Goal: Information Seeking & Learning: Find specific fact

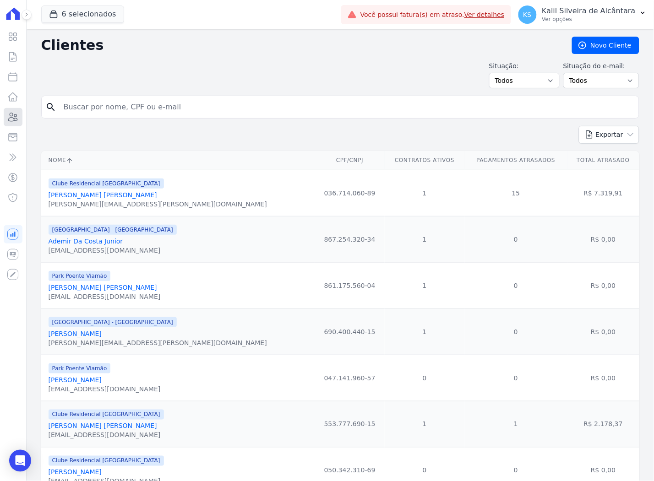
click at [8, 114] on icon at bounding box center [12, 117] width 11 height 11
click at [175, 110] on input "search" at bounding box center [346, 107] width 577 height 18
type input "h"
type input "geisson guim"
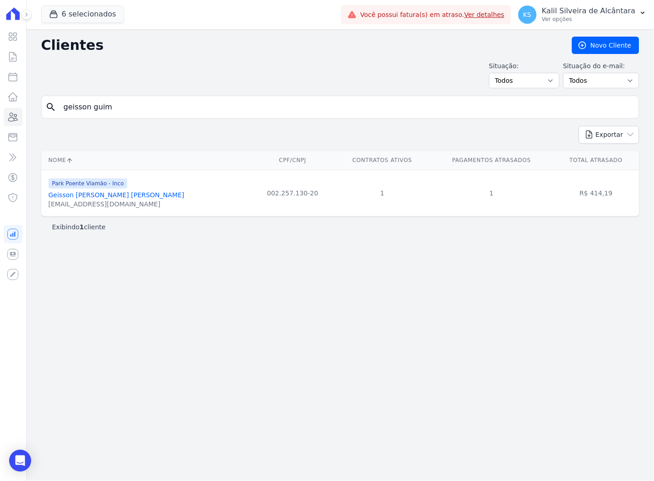
click at [79, 195] on link "Geisson [PERSON_NAME] [PERSON_NAME]" at bounding box center [117, 194] width 136 height 7
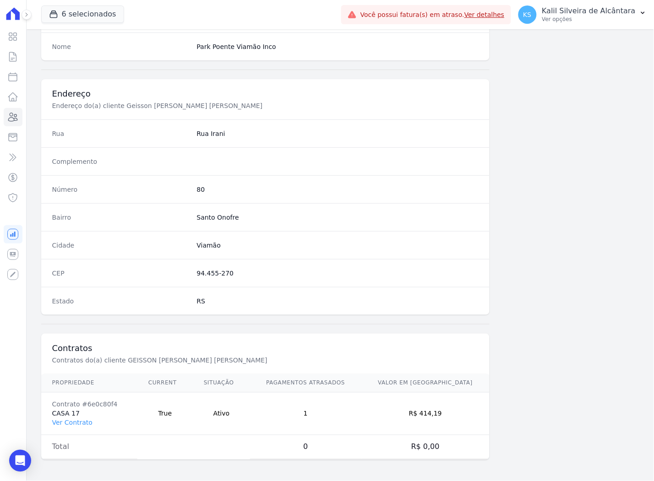
scroll to position [377, 0]
click at [76, 423] on link "Ver Contrato" at bounding box center [72, 422] width 40 height 7
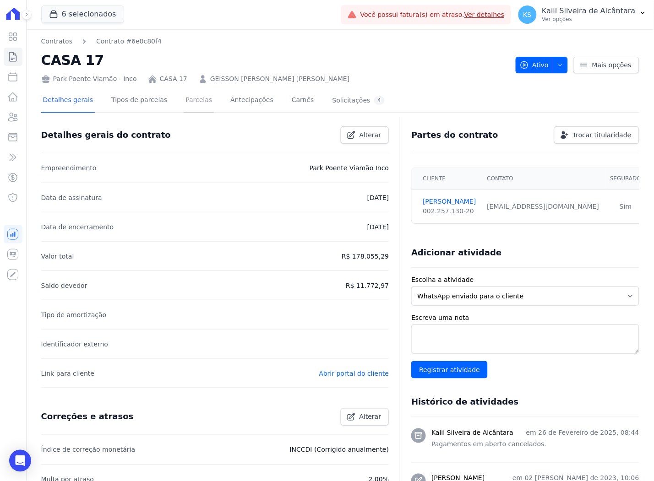
click at [186, 102] on link "Parcelas" at bounding box center [199, 101] width 30 height 24
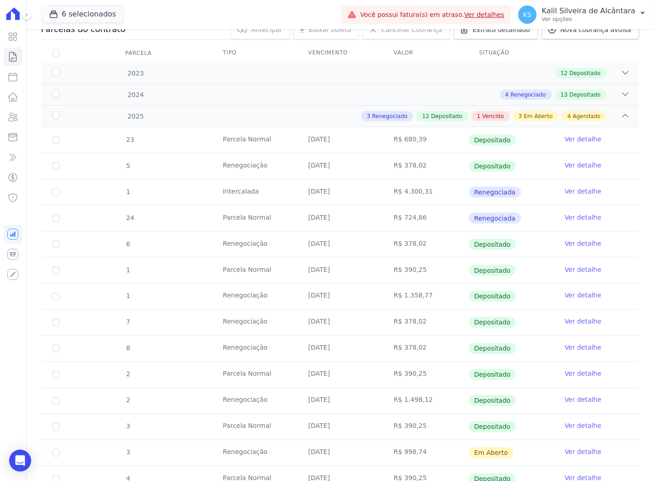
scroll to position [305, 0]
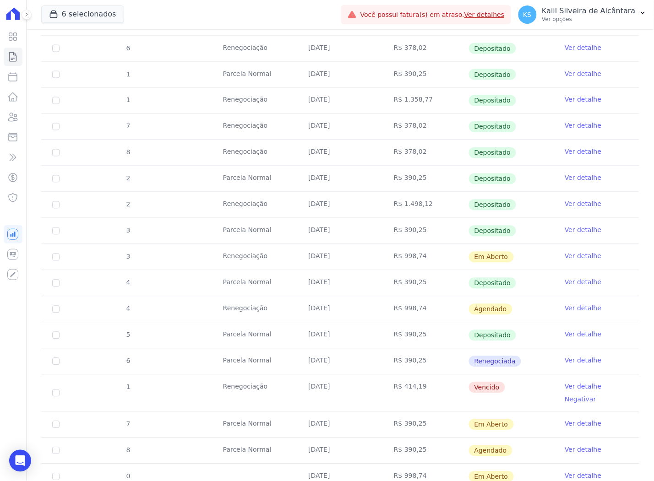
drag, startPoint x: 377, startPoint y: 396, endPoint x: 294, endPoint y: 388, distance: 84.2
click at [294, 388] on tr "1 Renegociação [DATE] R$ 414,19 [GEOGRAPHIC_DATA] Ver detalhe Negativar" at bounding box center [340, 393] width 598 height 37
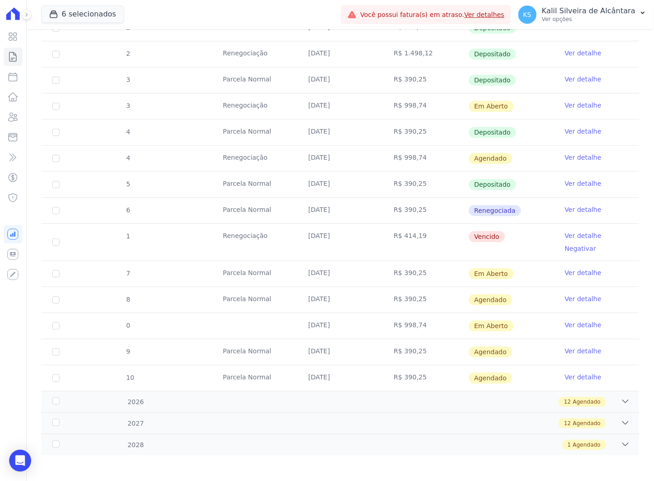
scroll to position [458, 0]
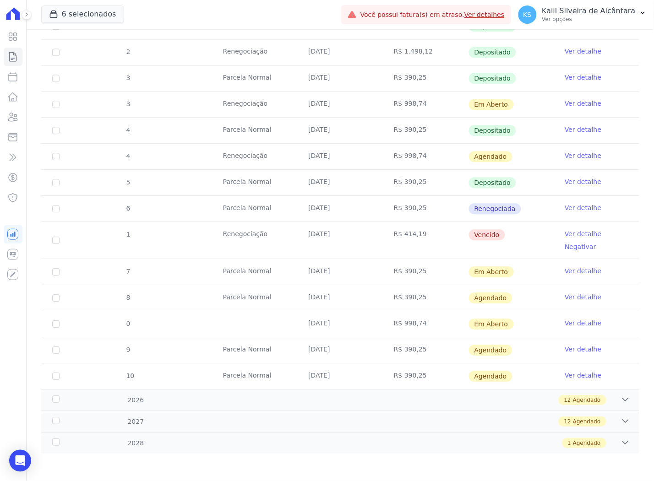
drag, startPoint x: 403, startPoint y: 326, endPoint x: 226, endPoint y: 306, distance: 178.3
click at [226, 306] on tbody "23 [GEOGRAPHIC_DATA] [DATE] R$ 680,39 Depositado Ver detalhe 5 Renegociação [DA…" at bounding box center [340, 83] width 598 height 611
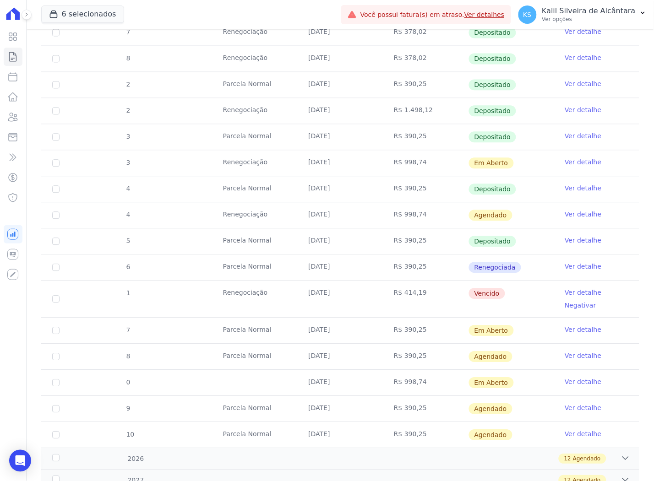
scroll to position [408, 0]
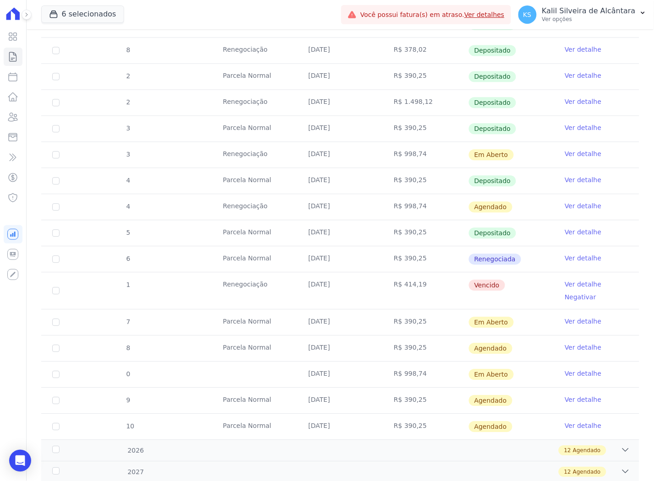
click at [368, 278] on td "[DATE]" at bounding box center [340, 290] width 86 height 37
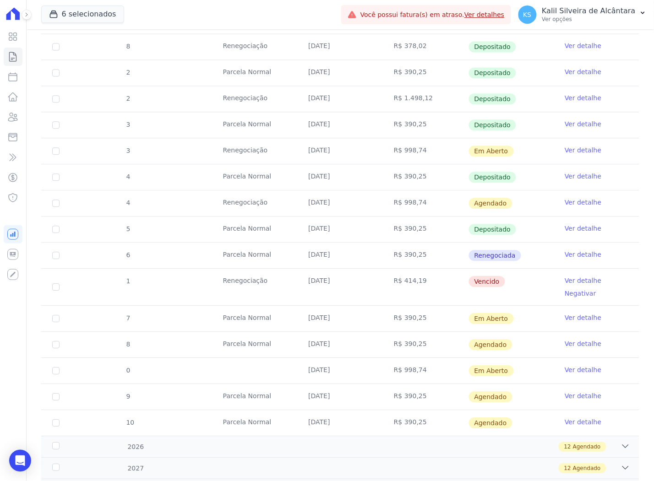
scroll to position [458, 0]
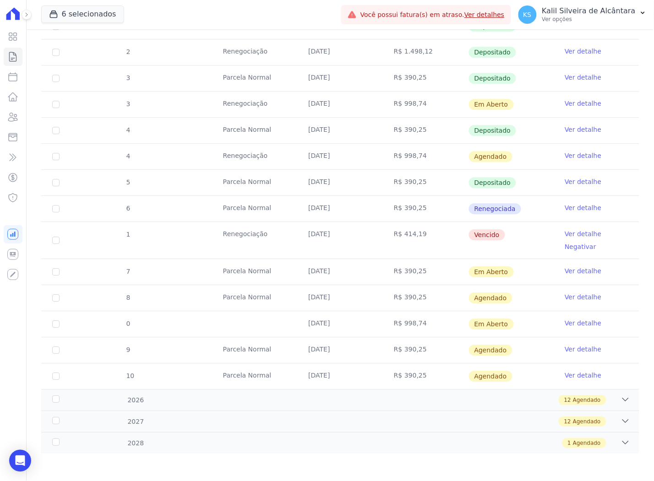
drag, startPoint x: 505, startPoint y: 95, endPoint x: 536, endPoint y: 99, distance: 31.8
click at [536, 99] on td "Em Aberto" at bounding box center [512, 105] width 86 height 26
click at [13, 119] on icon at bounding box center [12, 117] width 11 height 11
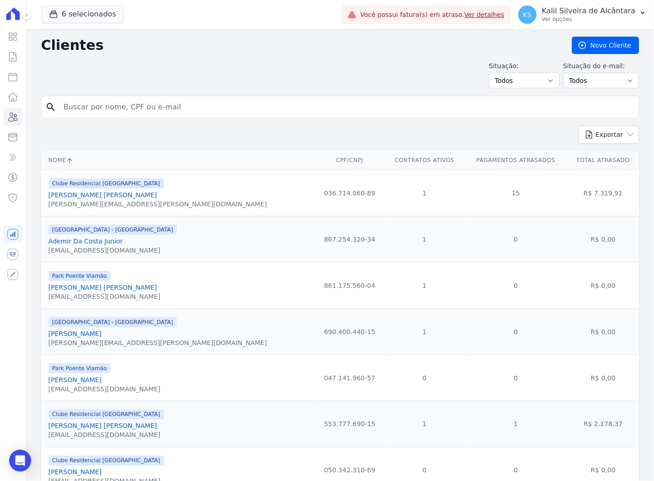
click at [142, 111] on input "search" at bounding box center [346, 107] width 577 height 18
type input "[PERSON_NAME]"
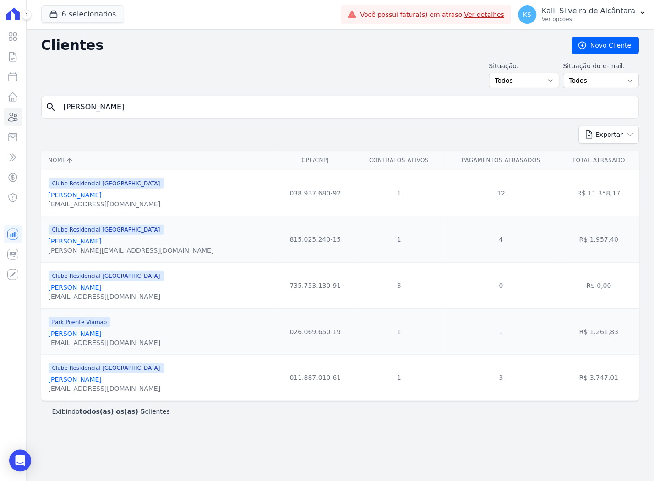
click at [99, 109] on input "[PERSON_NAME]" at bounding box center [346, 107] width 577 height 18
type input "[PERSON_NAME]"
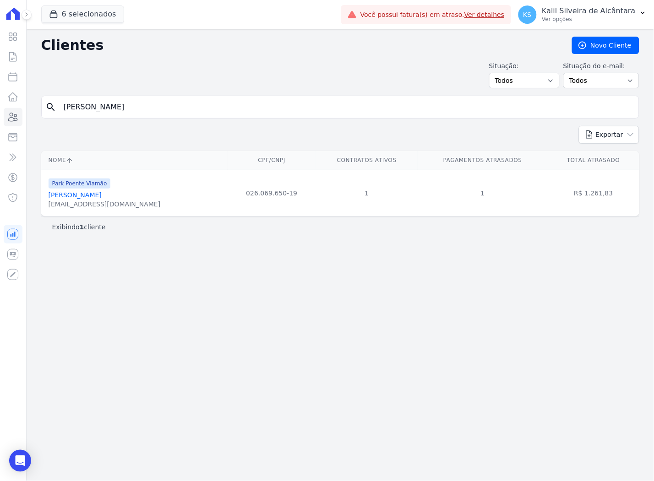
click at [99, 196] on link "[PERSON_NAME]" at bounding box center [75, 194] width 53 height 7
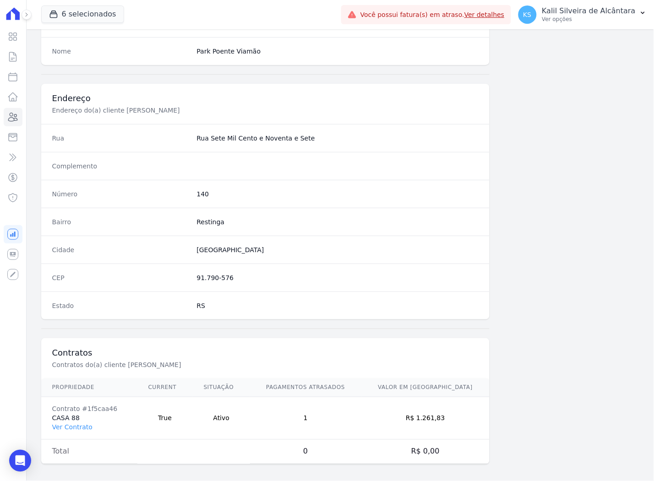
scroll to position [377, 0]
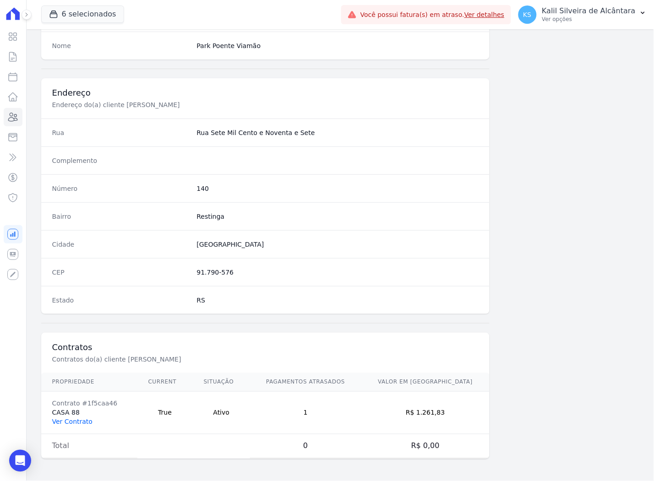
click at [67, 423] on link "Ver Contrato" at bounding box center [72, 422] width 40 height 7
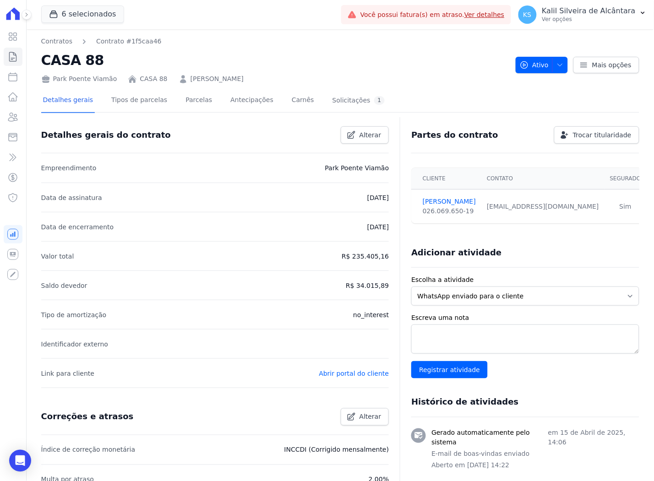
click at [132, 119] on div "Detalhes gerais do contrato Alterar" at bounding box center [211, 131] width 355 height 25
click at [184, 101] on link "Parcelas" at bounding box center [199, 101] width 30 height 24
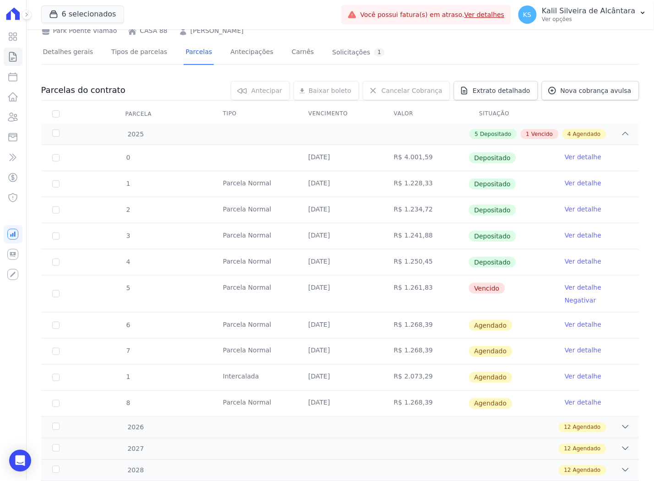
scroll to position [119, 0]
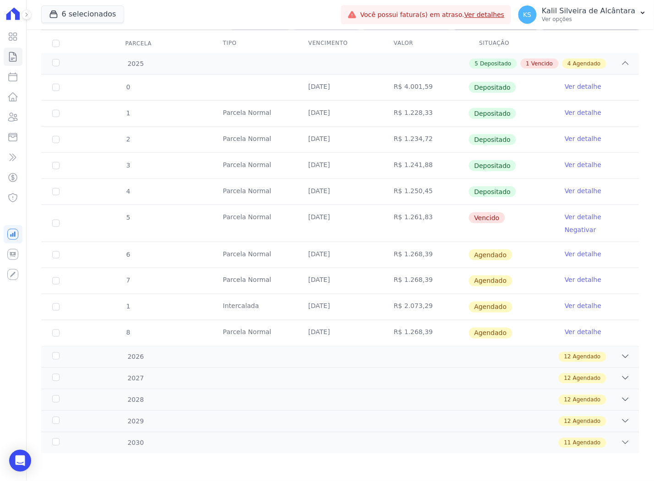
drag, startPoint x: 410, startPoint y: 222, endPoint x: 304, endPoint y: 217, distance: 106.8
click at [304, 217] on tr "5 [GEOGRAPHIC_DATA] [DATE] R$ 1.261,83 [GEOGRAPHIC_DATA] Ver detalhe Negativar" at bounding box center [340, 223] width 598 height 37
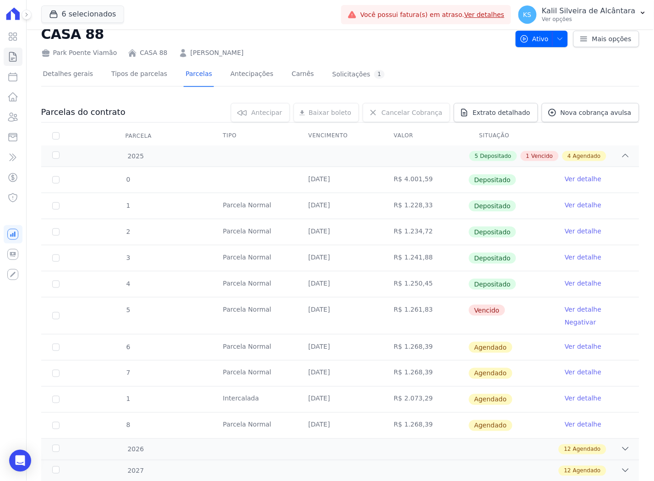
scroll to position [0, 0]
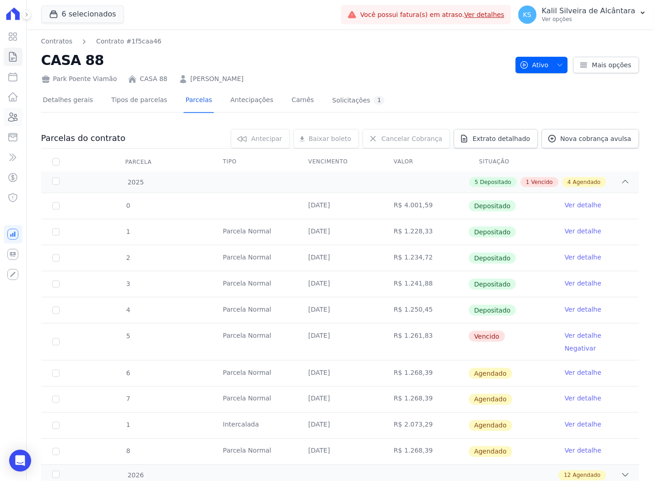
click at [15, 120] on icon at bounding box center [12, 117] width 11 height 11
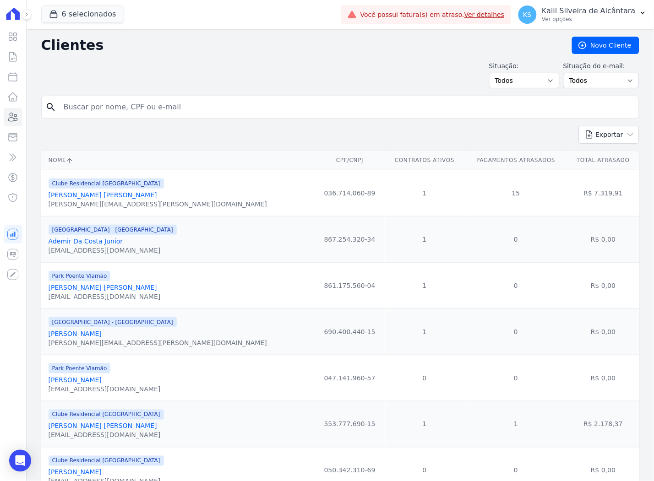
click at [125, 111] on input "search" at bounding box center [346, 107] width 577 height 18
click at [204, 114] on input "search" at bounding box center [346, 107] width 577 height 18
type input "gesson gui"
drag, startPoint x: 154, startPoint y: 111, endPoint x: 26, endPoint y: 103, distance: 128.5
click at [26, 103] on div "Visão Geral Contratos [GEOGRAPHIC_DATA] Lotes Clientes Minha Carteira Transferê…" at bounding box center [327, 240] width 654 height 481
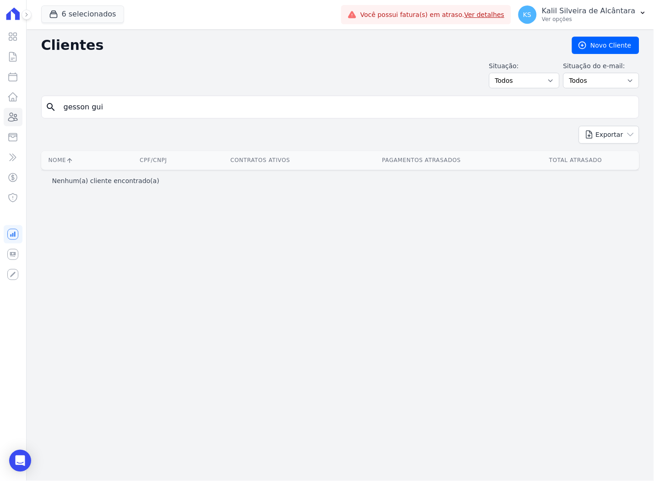
drag, startPoint x: 137, startPoint y: 104, endPoint x: -3, endPoint y: 130, distance: 142.5
click at [0, 130] on html "Visão Geral Contratos [GEOGRAPHIC_DATA] Lotes Clientes Minha Carteira Transferê…" at bounding box center [327, 240] width 654 height 481
type input "geisson gui"
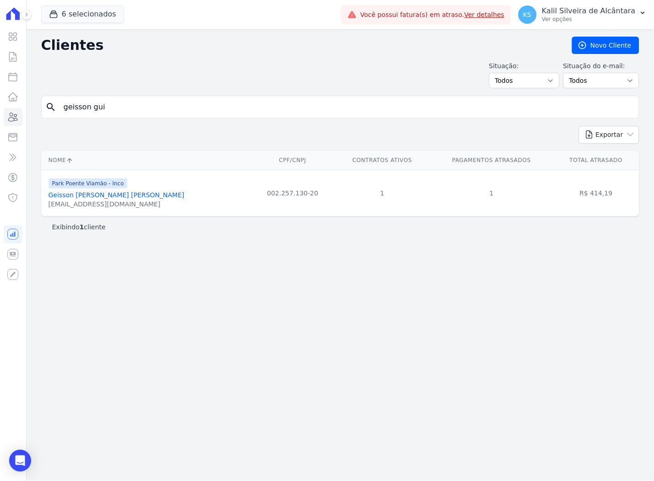
click at [93, 196] on link "Geisson [PERSON_NAME] [PERSON_NAME]" at bounding box center [117, 194] width 136 height 7
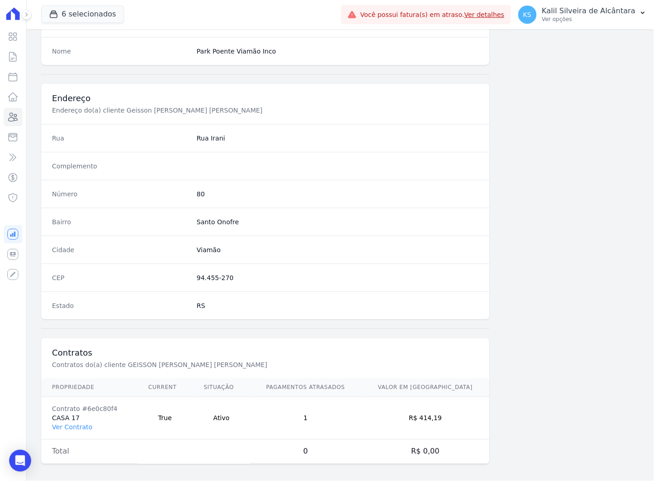
scroll to position [377, 0]
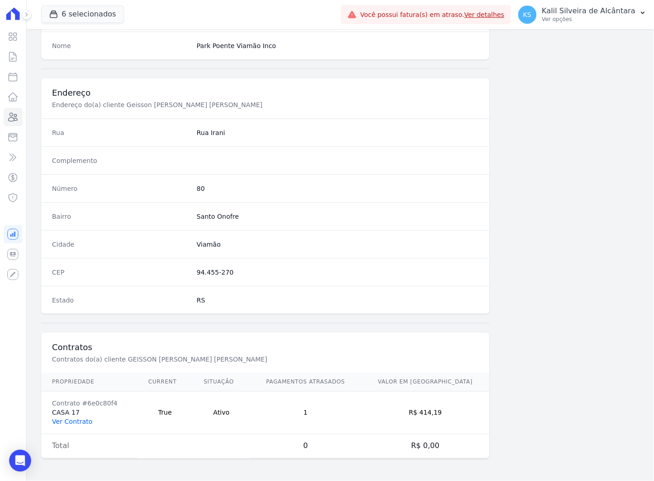
click at [66, 424] on link "Ver Contrato" at bounding box center [72, 422] width 40 height 7
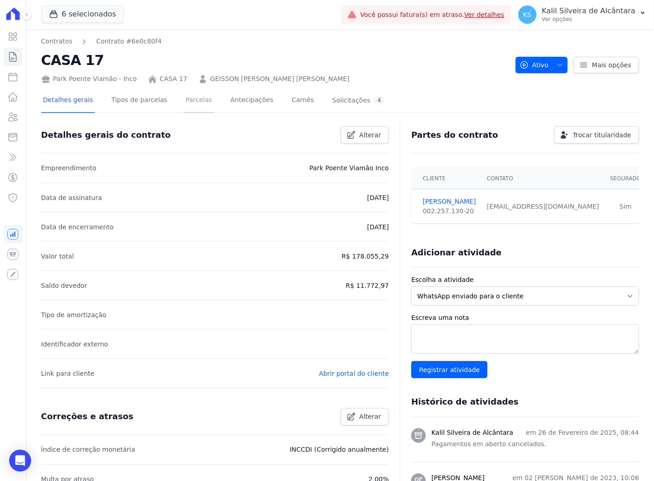
click at [198, 104] on link "Parcelas" at bounding box center [199, 101] width 30 height 24
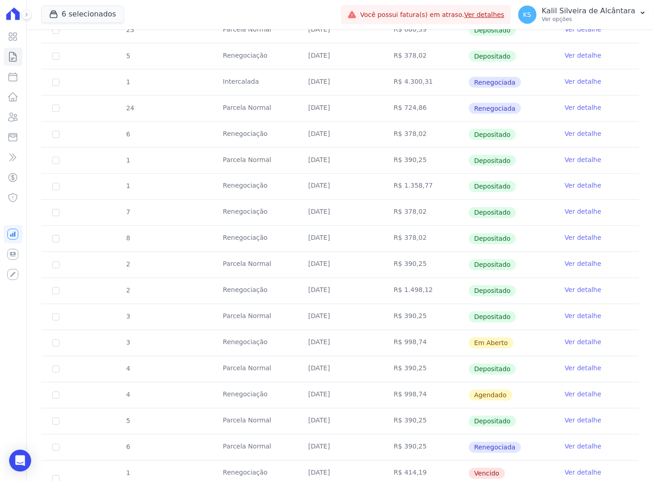
scroll to position [203, 0]
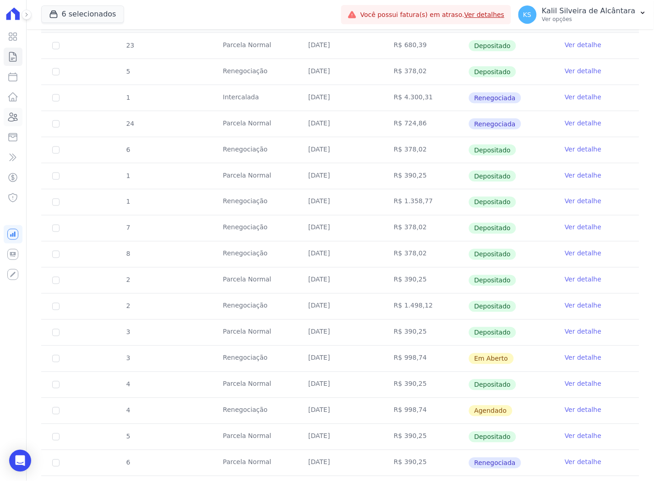
click at [9, 120] on icon at bounding box center [13, 117] width 9 height 8
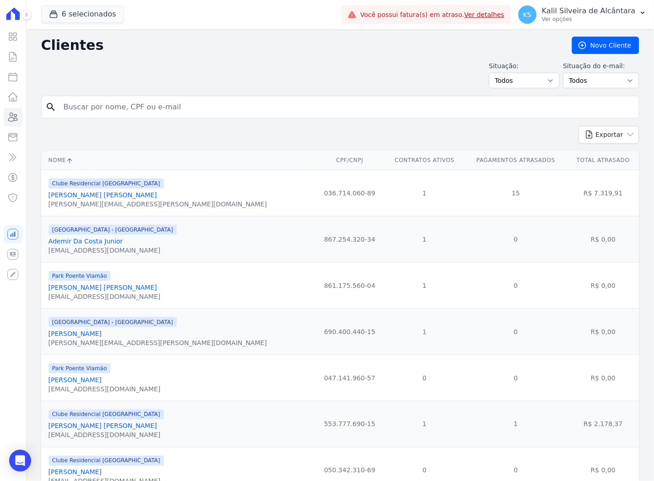
click at [125, 109] on input "search" at bounding box center [346, 107] width 577 height 18
type input "[PERSON_NAME]"
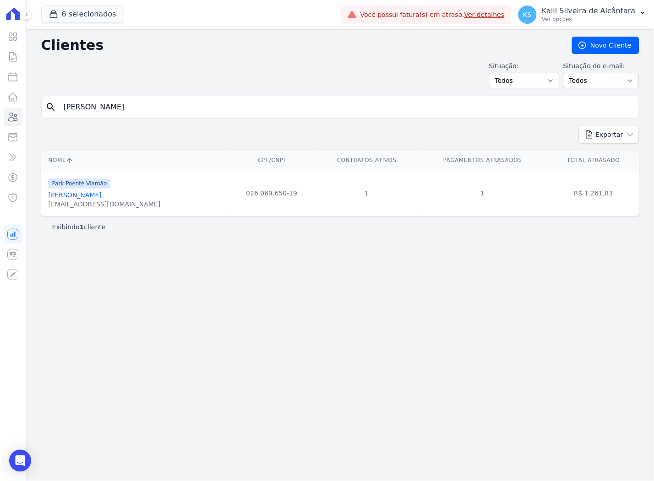
click at [102, 194] on link "[PERSON_NAME]" at bounding box center [75, 194] width 53 height 7
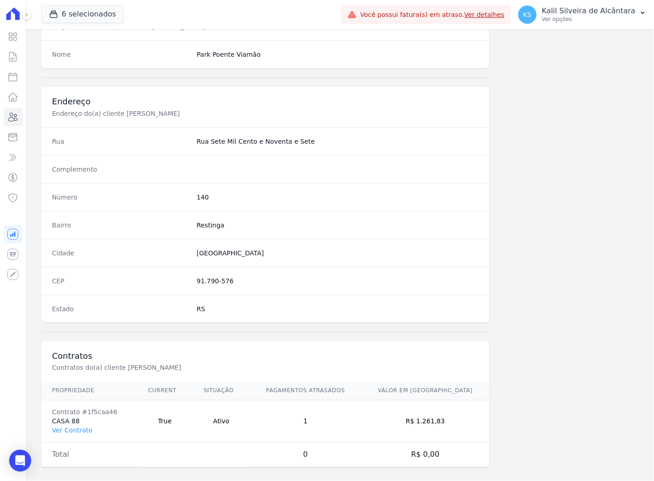
scroll to position [377, 0]
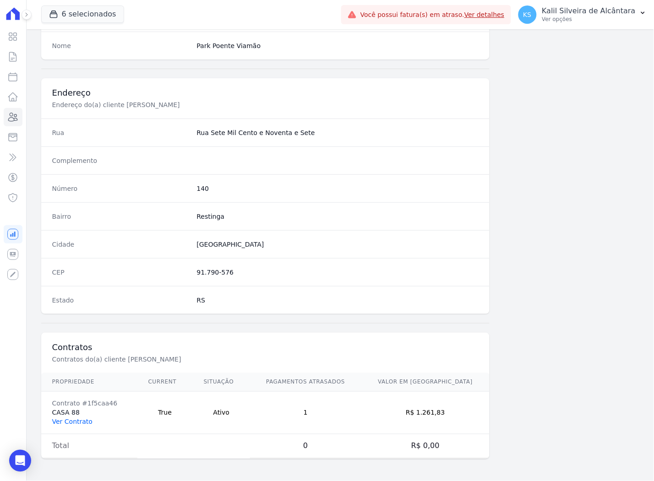
click at [79, 419] on link "Ver Contrato" at bounding box center [72, 422] width 40 height 7
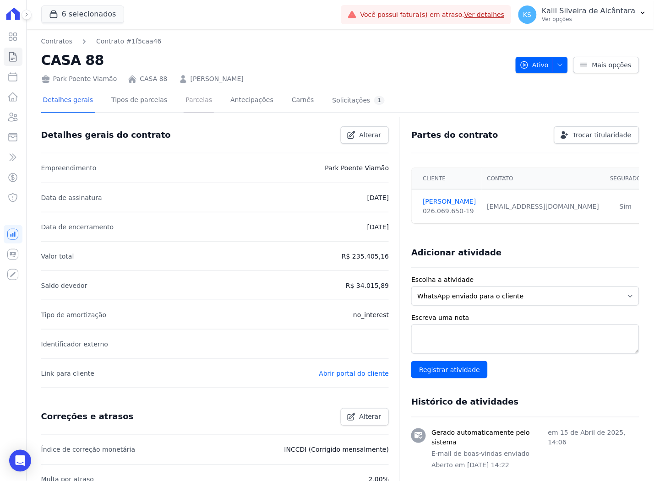
click at [184, 104] on link "Parcelas" at bounding box center [199, 101] width 30 height 24
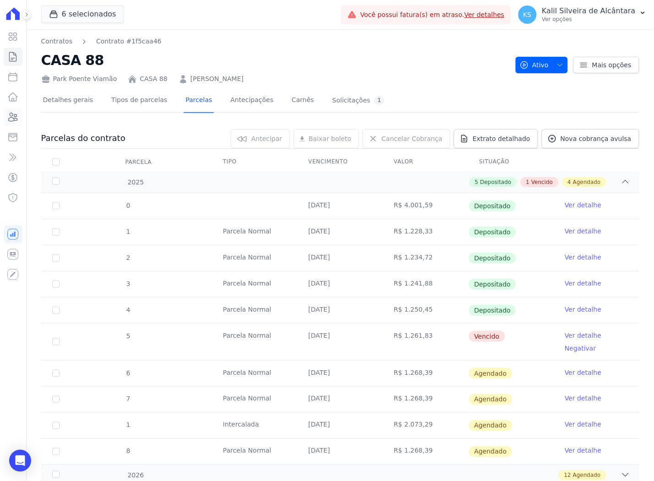
click at [15, 114] on icon at bounding box center [13, 117] width 9 height 8
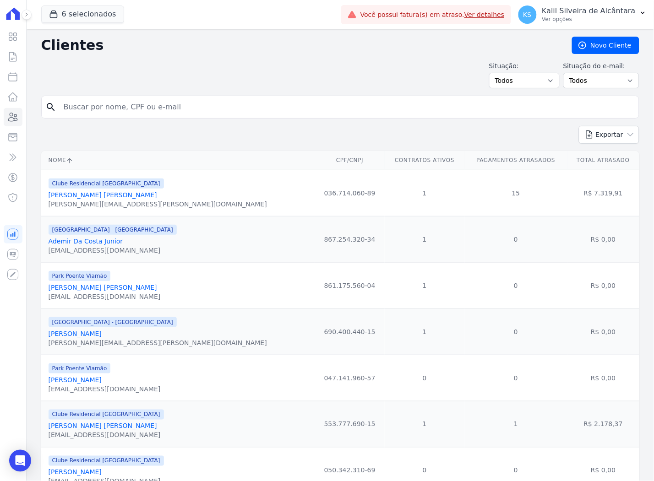
click at [147, 108] on input "search" at bounding box center [346, 107] width 577 height 18
type input "geisson g"
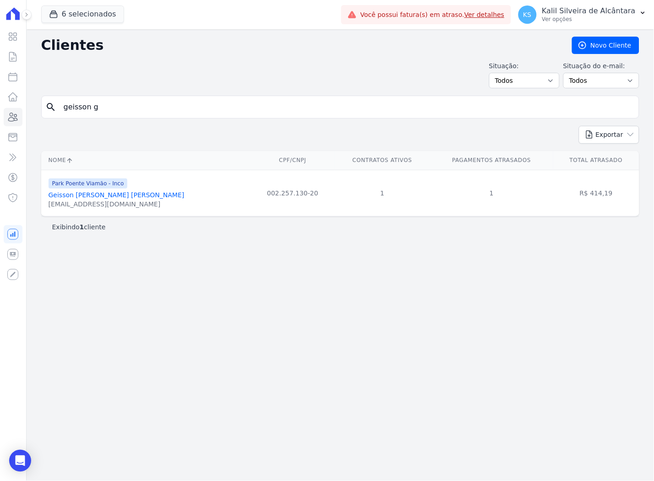
click at [109, 198] on link "Geisson [PERSON_NAME] [PERSON_NAME]" at bounding box center [117, 194] width 136 height 7
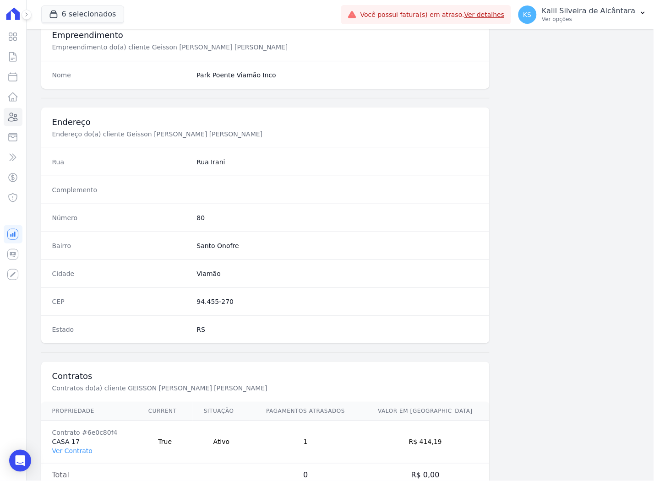
scroll to position [377, 0]
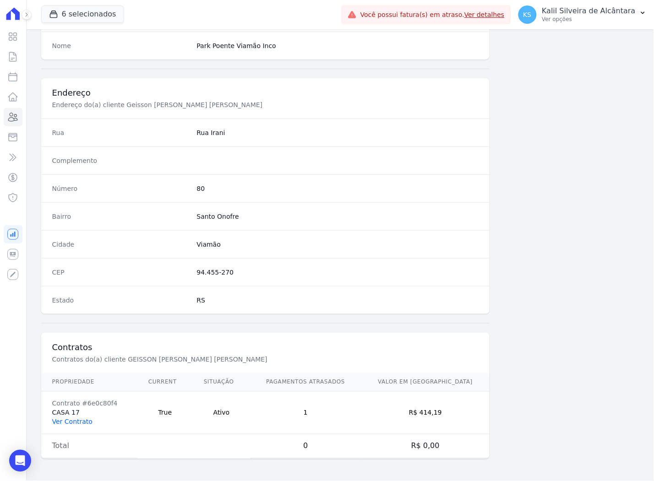
click at [76, 420] on link "Ver Contrato" at bounding box center [72, 422] width 40 height 7
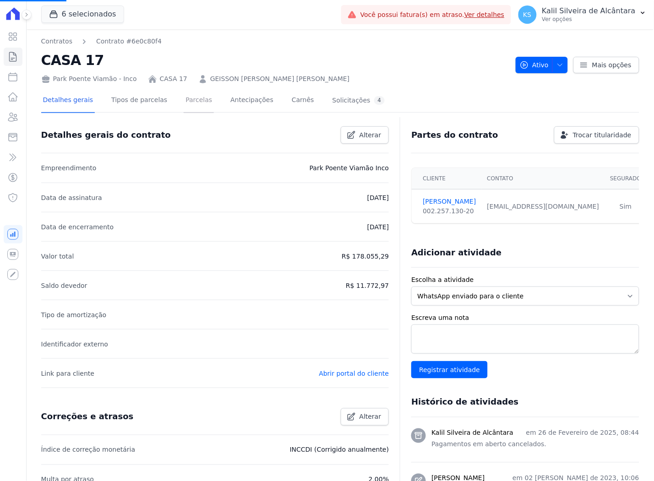
click at [185, 90] on link "Parcelas" at bounding box center [199, 101] width 30 height 24
click at [195, 106] on link "Parcelas" at bounding box center [199, 101] width 30 height 24
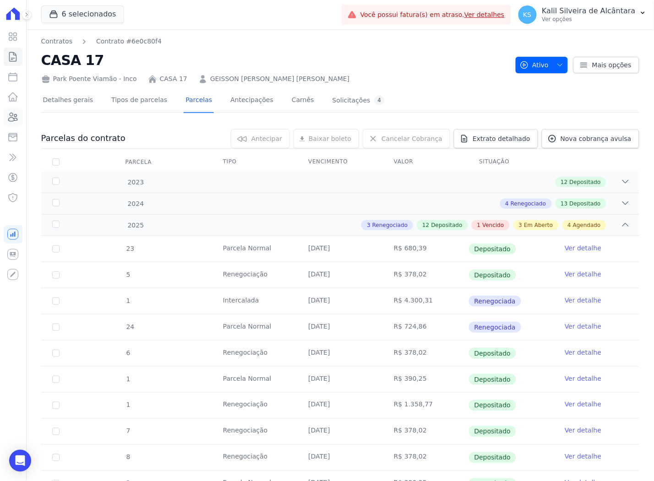
click at [8, 118] on icon at bounding box center [12, 117] width 11 height 11
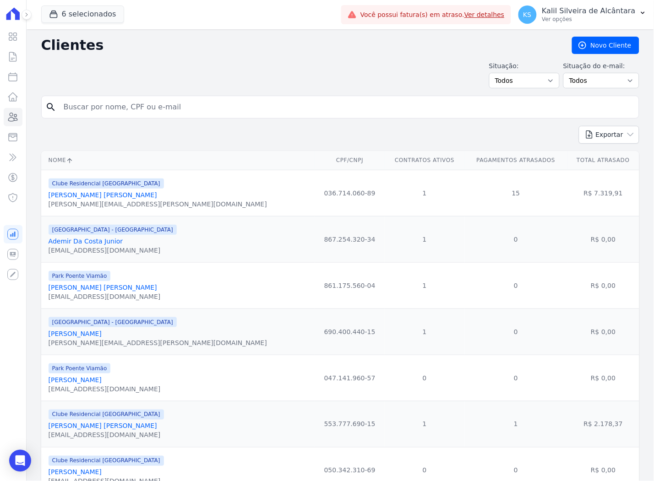
click at [118, 109] on input "search" at bounding box center [346, 107] width 577 height 18
type input "[PERSON_NAME]"
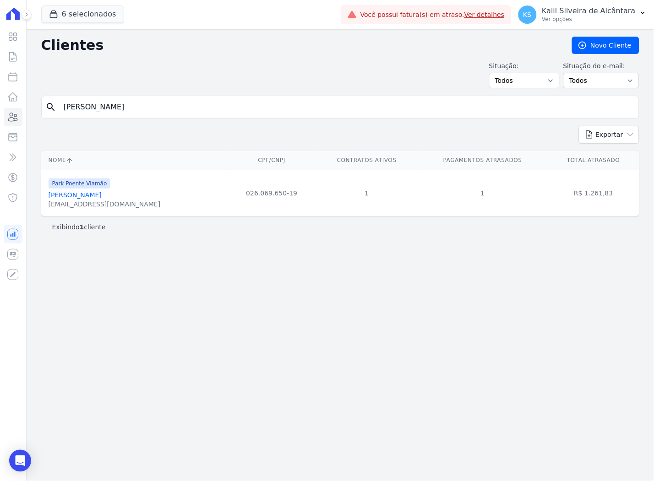
click at [98, 195] on link "[PERSON_NAME]" at bounding box center [75, 194] width 53 height 7
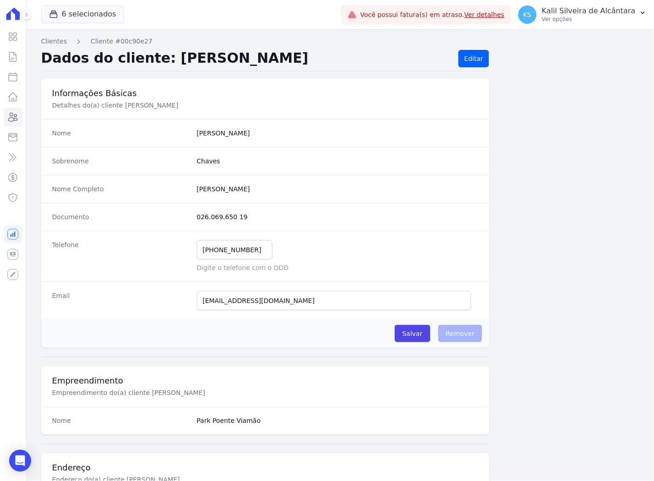
drag, startPoint x: 240, startPoint y: 218, endPoint x: 194, endPoint y: 218, distance: 46.3
click at [194, 218] on div "Documento 026.069.650 19" at bounding box center [265, 217] width 449 height 28
copy dd "026.069.650 19"
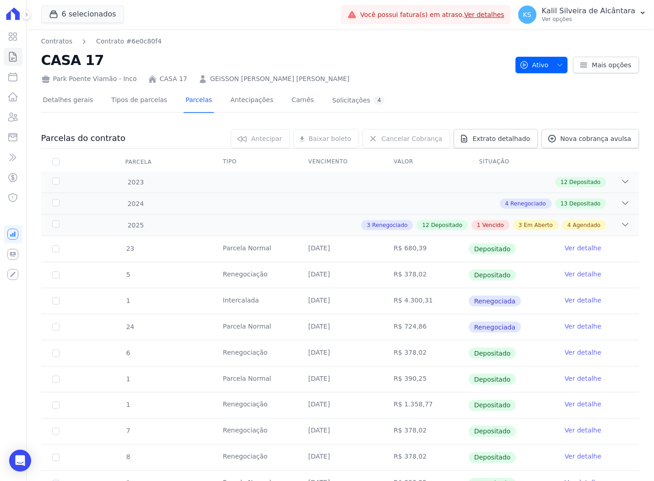
click at [208, 71] on div "Park Poente Viamão - Inco CASA 17 GEISSON [PERSON_NAME] [PERSON_NAME]" at bounding box center [274, 77] width 467 height 13
click at [210, 75] on link "GEISSON [PERSON_NAME] [PERSON_NAME]" at bounding box center [280, 79] width 140 height 10
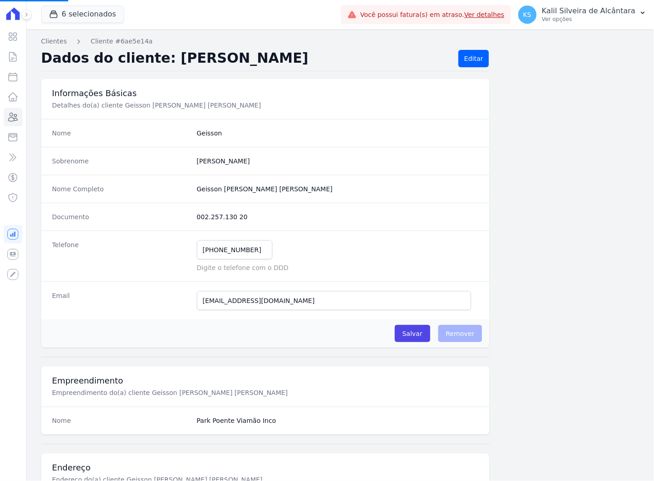
drag, startPoint x: 244, startPoint y: 221, endPoint x: 192, endPoint y: 220, distance: 51.3
click at [192, 220] on div "Documento 002.257.130 20" at bounding box center [265, 217] width 449 height 28
drag, startPoint x: 240, startPoint y: 215, endPoint x: 195, endPoint y: 219, distance: 44.6
click at [197, 219] on dd "002.257.130 20" at bounding box center [338, 217] width 282 height 9
copy dd "002.257.130 20"
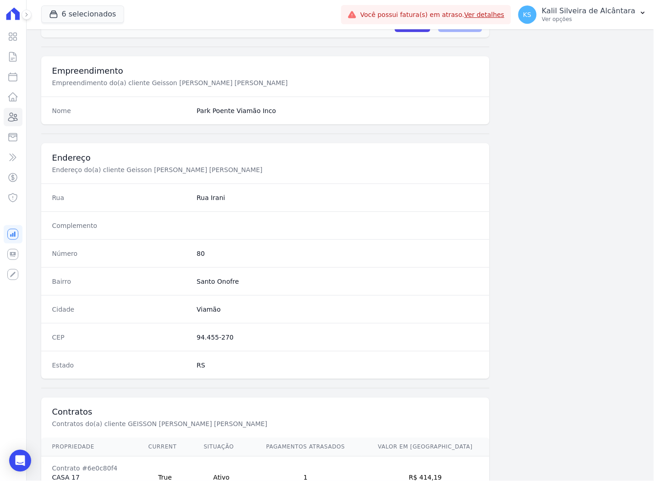
scroll to position [377, 0]
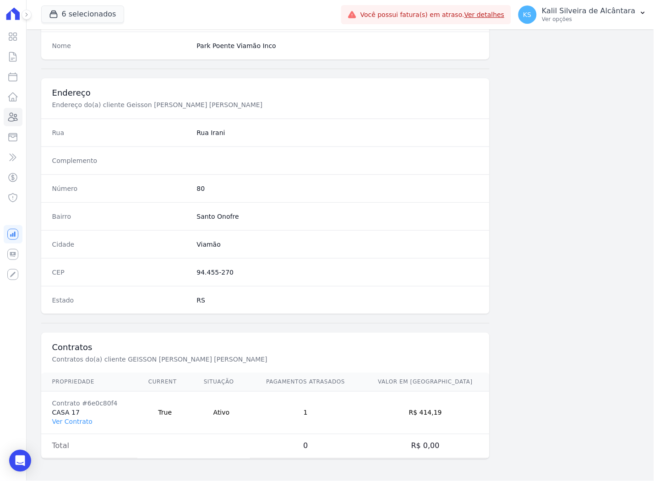
click at [92, 419] on td "Contrato #6e0c80f4 CASA 17 Ver Contrato" at bounding box center [89, 413] width 96 height 43
click at [84, 421] on link "Ver Contrato" at bounding box center [72, 422] width 40 height 7
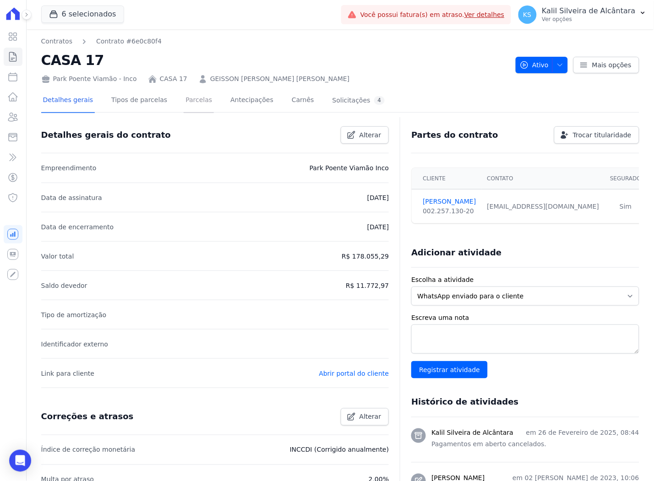
click at [190, 102] on link "Parcelas" at bounding box center [199, 101] width 30 height 24
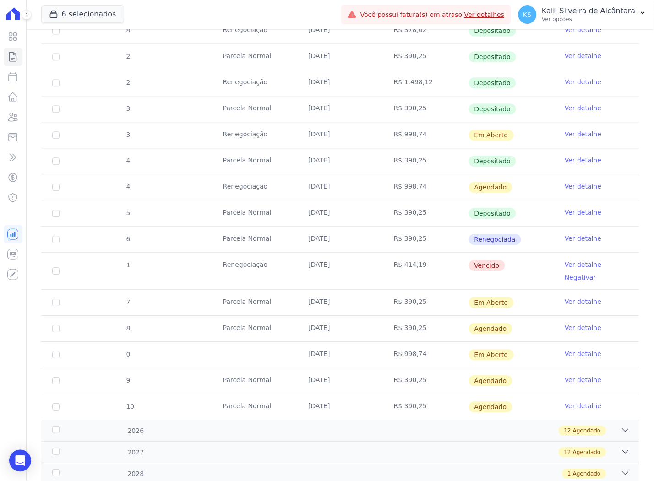
scroll to position [458, 0]
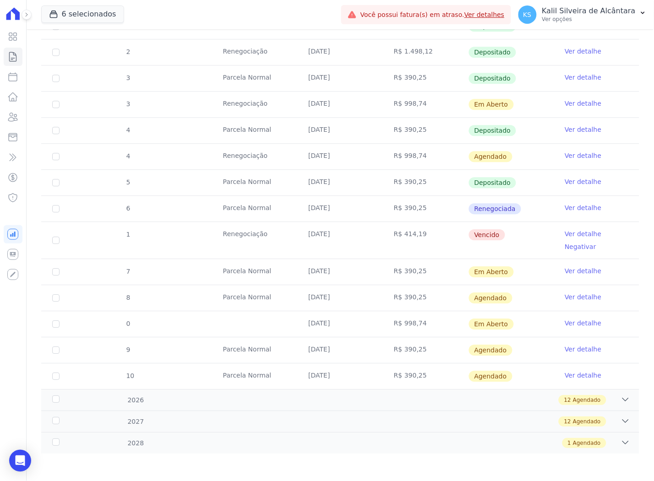
drag, startPoint x: 307, startPoint y: 162, endPoint x: 328, endPoint y: 158, distance: 21.4
click at [328, 158] on td "[DATE]" at bounding box center [340, 157] width 86 height 26
click at [318, 396] on div "12 Agendado" at bounding box center [370, 400] width 522 height 10
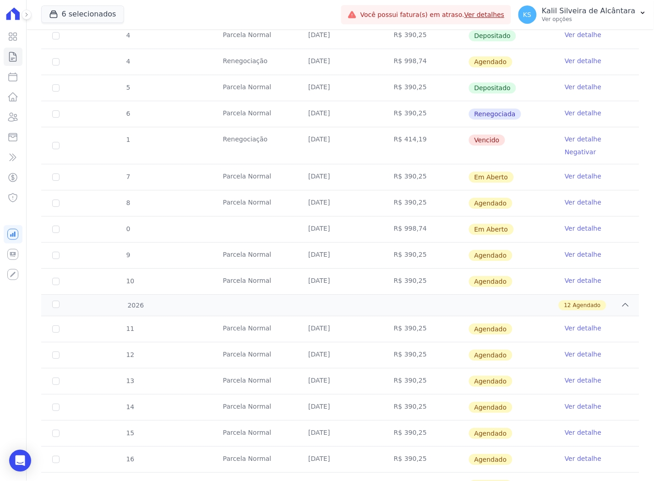
scroll to position [560, 0]
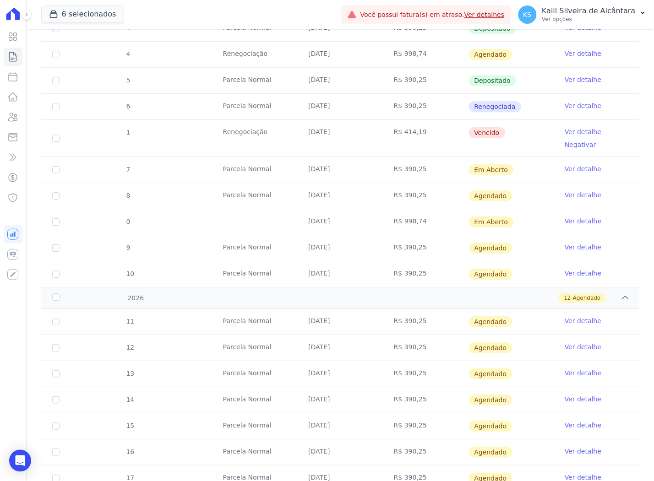
drag, startPoint x: 395, startPoint y: 199, endPoint x: 428, endPoint y: 198, distance: 32.5
click at [428, 198] on td "R$ 390,25" at bounding box center [426, 196] width 86 height 26
click at [14, 112] on icon at bounding box center [12, 117] width 11 height 11
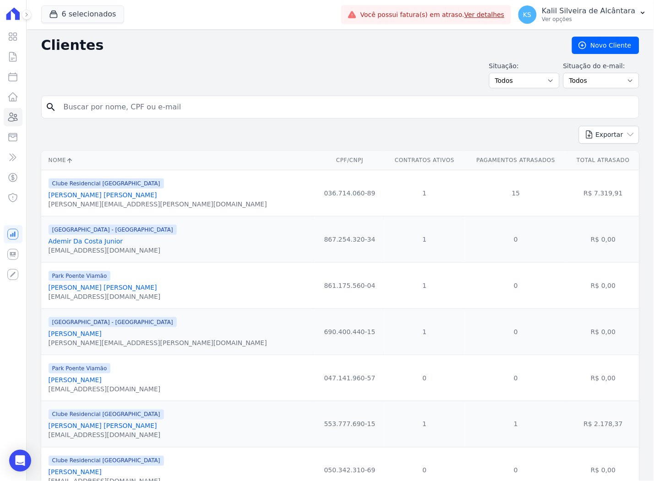
click at [152, 104] on input "search" at bounding box center [346, 107] width 577 height 18
type input "[PERSON_NAME]"
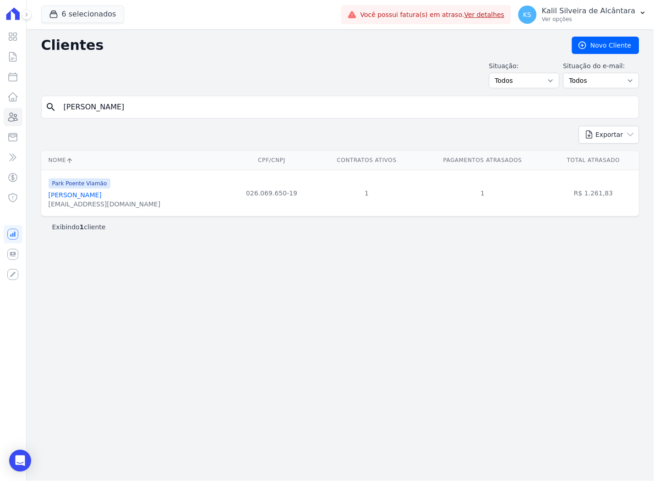
click at [93, 194] on link "[PERSON_NAME]" at bounding box center [75, 194] width 53 height 7
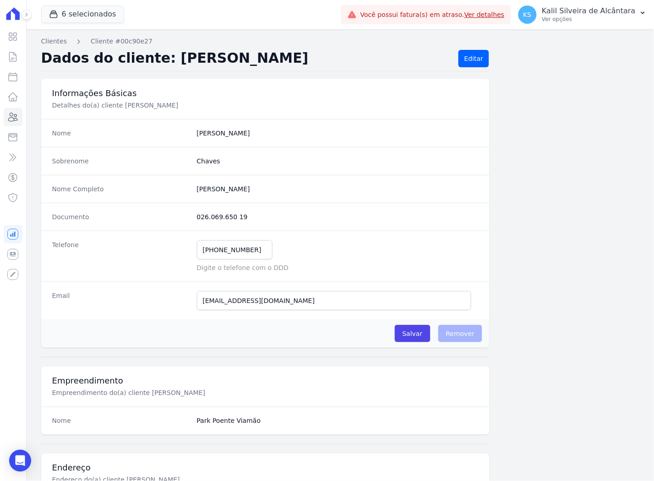
drag, startPoint x: 239, startPoint y: 219, endPoint x: 195, endPoint y: 214, distance: 43.7
click at [197, 214] on dd "026.069.650 19" at bounding box center [338, 217] width 282 height 9
drag, startPoint x: 251, startPoint y: 248, endPoint x: 198, endPoint y: 250, distance: 52.7
click at [198, 250] on input "[PHONE_NUMBER]" at bounding box center [235, 249] width 76 height 19
click at [281, 301] on input "[EMAIL_ADDRESS][DOMAIN_NAME]" at bounding box center [334, 300] width 275 height 19
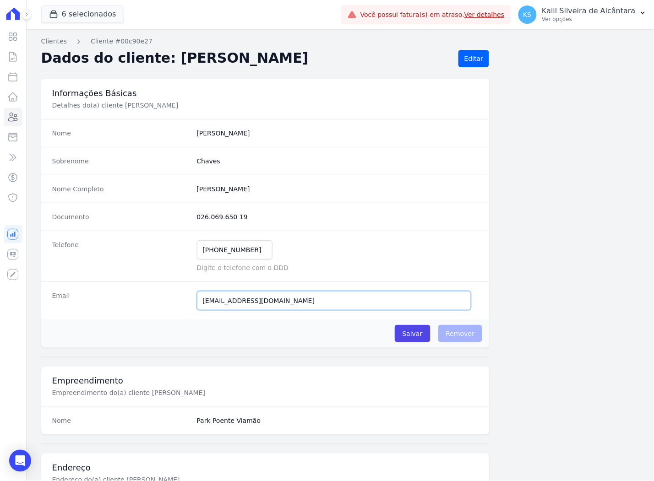
drag, startPoint x: 280, startPoint y: 301, endPoint x: 170, endPoint y: 301, distance: 110.4
click at [170, 301] on div "Email [EMAIL_ADDRESS][DOMAIN_NAME] E-mail enviado. Aguardando confirmação.." at bounding box center [265, 301] width 449 height 38
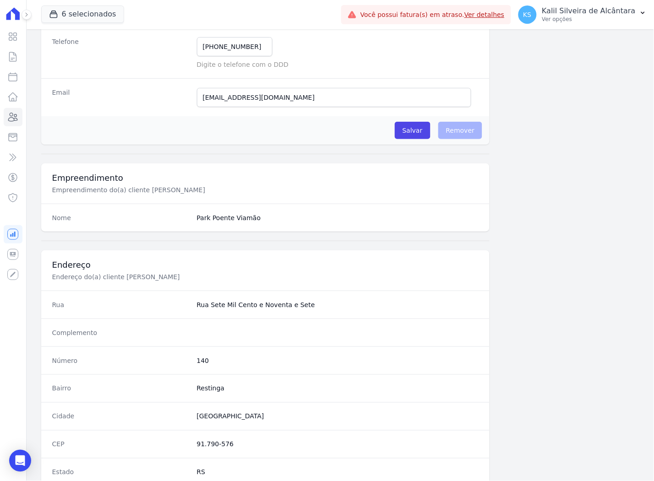
scroll to position [356, 0]
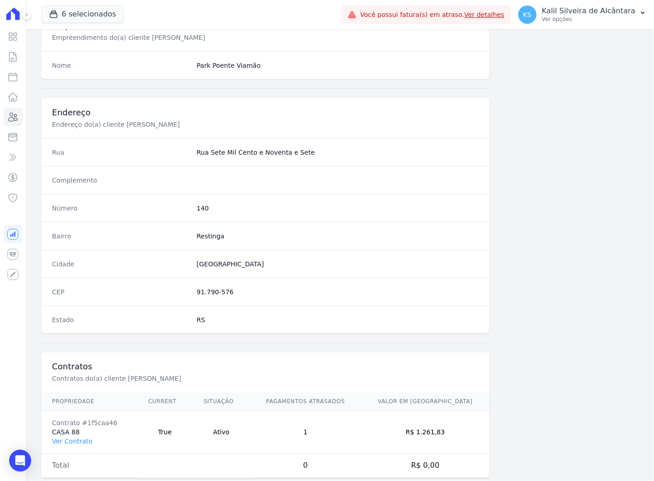
drag, startPoint x: 227, startPoint y: 291, endPoint x: 193, endPoint y: 295, distance: 34.7
click at [193, 295] on div "CEP 91.790-576" at bounding box center [265, 292] width 449 height 28
copy dd "91.790-576"
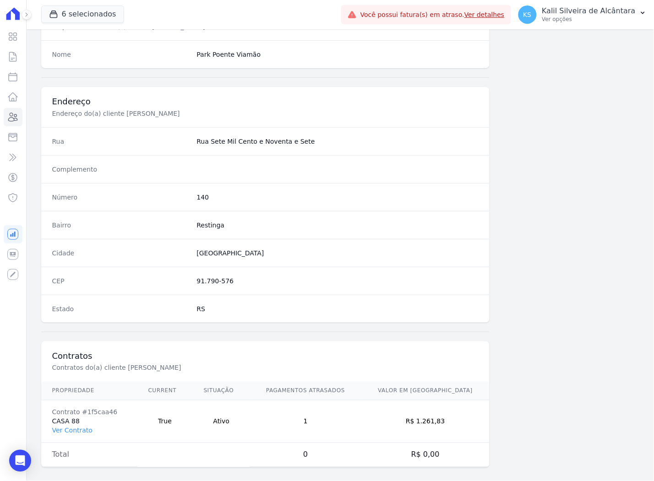
scroll to position [377, 0]
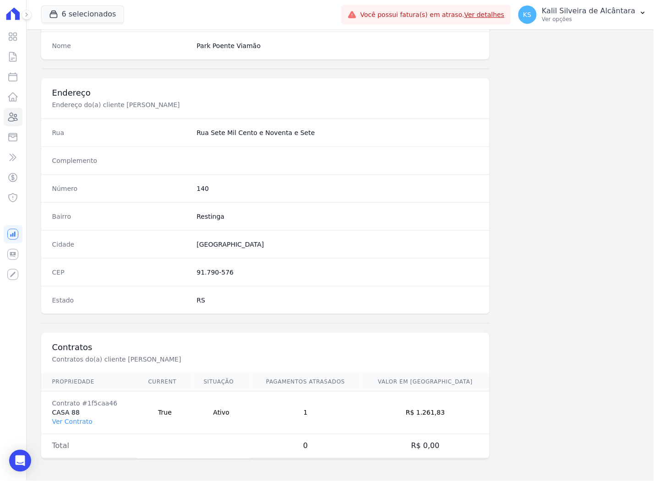
click at [193, 187] on div "Número 140" at bounding box center [265, 188] width 449 height 28
copy dd "140"
click at [74, 419] on link "Ver Contrato" at bounding box center [72, 422] width 40 height 7
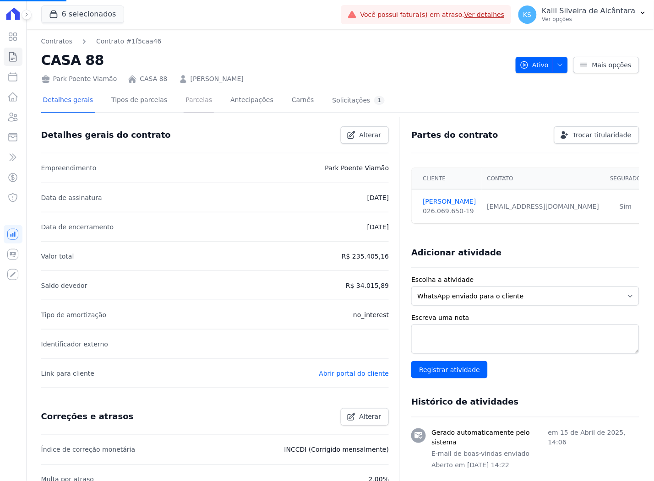
click at [195, 112] on link "Parcelas" at bounding box center [199, 101] width 30 height 24
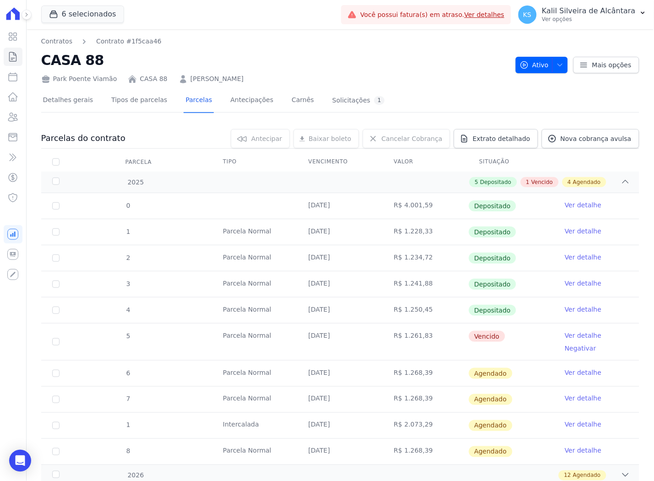
scroll to position [119, 0]
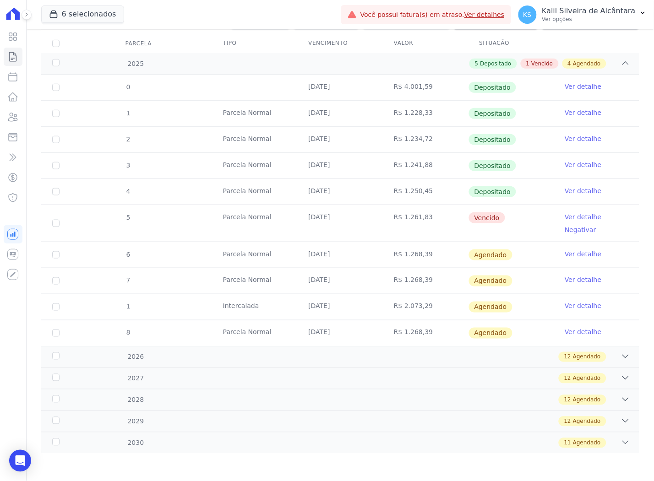
drag, startPoint x: 423, startPoint y: 218, endPoint x: 399, endPoint y: 221, distance: 23.9
click at [399, 221] on td "R$ 1.261,83" at bounding box center [426, 223] width 86 height 37
copy td "1.261,83"
drag, startPoint x: 301, startPoint y: 215, endPoint x: 344, endPoint y: 218, distance: 43.6
click at [344, 218] on td "[DATE]" at bounding box center [340, 223] width 86 height 37
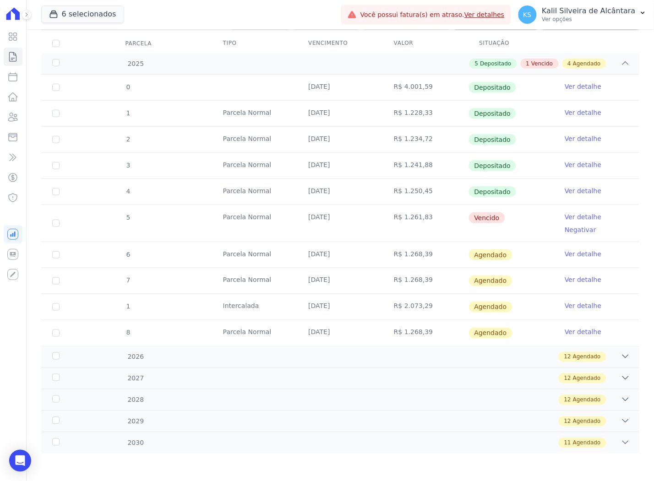
copy td "[DATE]"
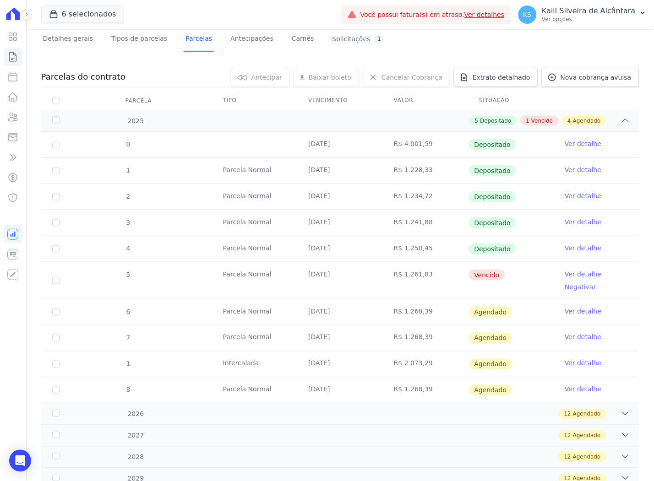
scroll to position [0, 0]
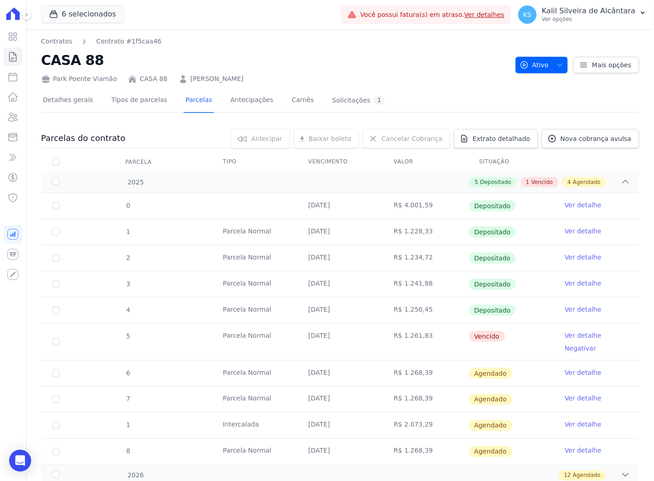
click at [236, 84] on div "Detalhes gerais Tipos de parcelas [GEOGRAPHIC_DATA] Antecipações [PERSON_NAME] …" at bounding box center [340, 338] width 598 height 509
click at [236, 75] on link "[PERSON_NAME]" at bounding box center [217, 79] width 53 height 10
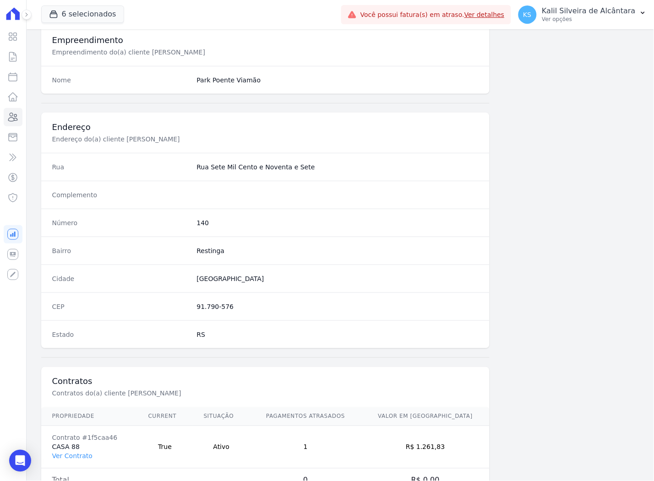
scroll to position [377, 0]
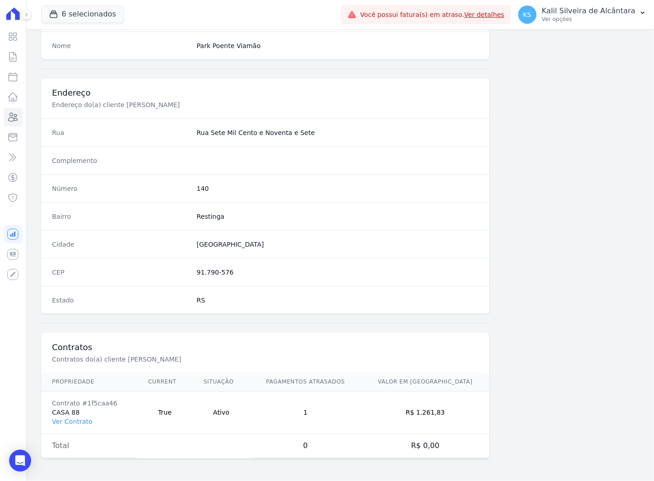
click at [104, 404] on div "Contrato #1f5caa46" at bounding box center [89, 403] width 74 height 9
drag, startPoint x: 109, startPoint y: 405, endPoint x: 79, endPoint y: 401, distance: 29.7
click at [79, 401] on div "Contrato #1f5caa46" at bounding box center [89, 403] width 74 height 9
copy div "#1f5caa46"
click at [15, 114] on icon at bounding box center [13, 117] width 9 height 8
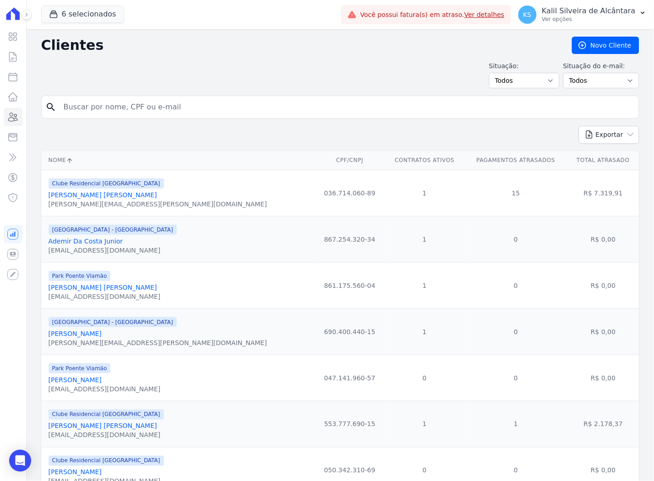
click at [125, 115] on input "search" at bounding box center [346, 107] width 577 height 18
click at [94, 107] on input "search" at bounding box center [346, 107] width 577 height 18
paste input "Prisciele [PERSON_NAME] [PERSON_NAME]"
type input "Prisciele [PERSON_NAME] [PERSON_NAME]"
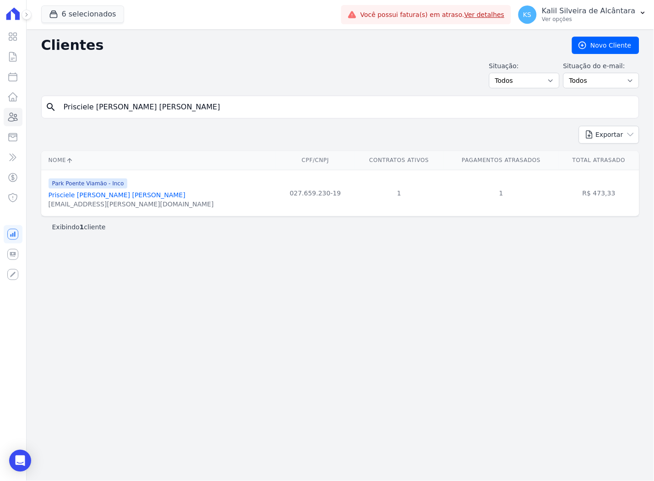
click at [88, 200] on div "[EMAIL_ADDRESS][PERSON_NAME][DOMAIN_NAME]" at bounding box center [131, 204] width 165 height 9
click at [92, 199] on link "Prisciele [PERSON_NAME] [PERSON_NAME]" at bounding box center [117, 194] width 137 height 7
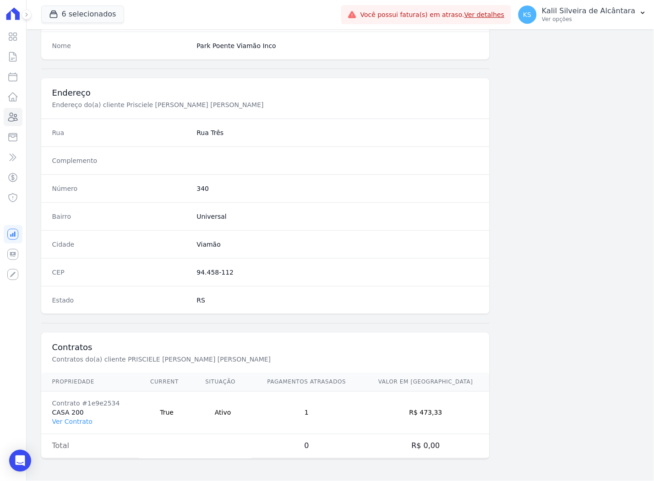
scroll to position [377, 0]
click at [74, 423] on link "Ver Contrato" at bounding box center [72, 422] width 40 height 7
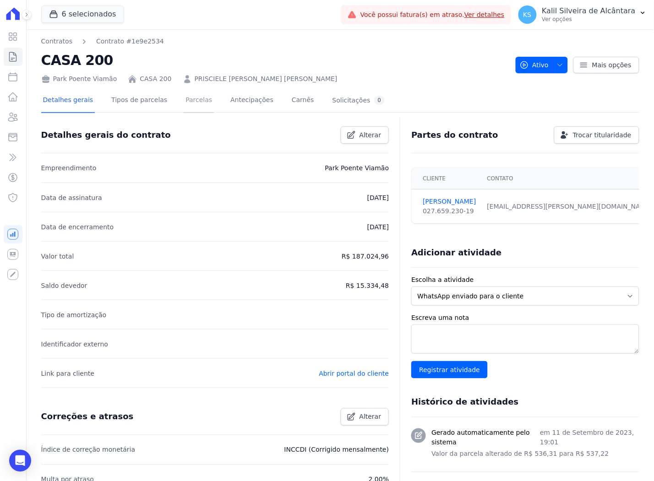
click at [184, 98] on link "Parcelas" at bounding box center [199, 101] width 30 height 24
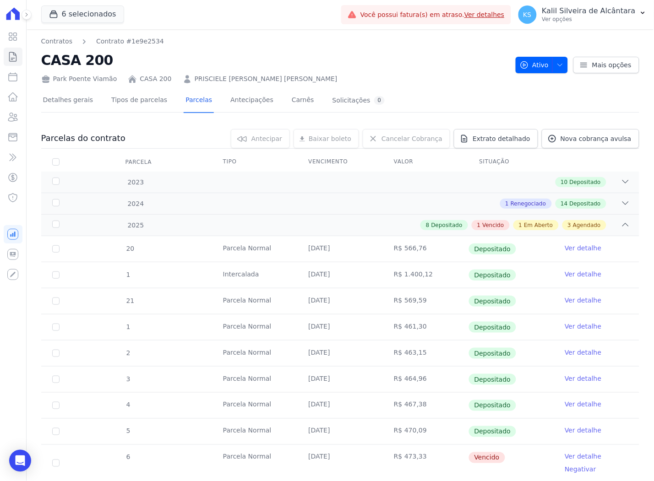
scroll to position [197, 0]
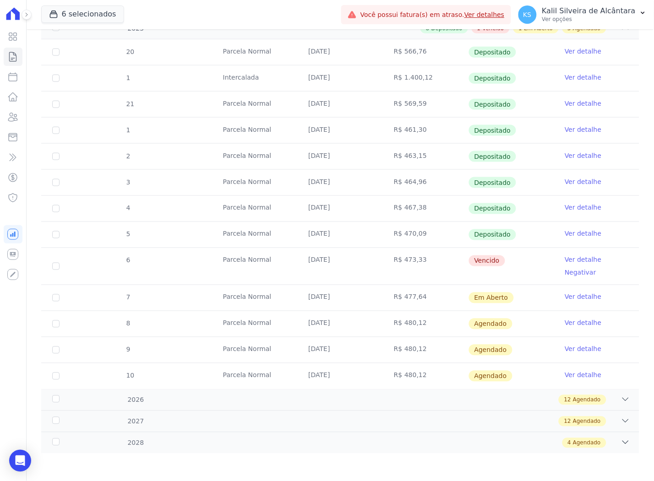
drag, startPoint x: 255, startPoint y: 223, endPoint x: 536, endPoint y: 267, distance: 285.1
click at [536, 267] on tbody "20 [GEOGRAPHIC_DATA] [DATE] R$ 566,76 Depositado Ver detalhe 1 [GEOGRAPHIC_DATA…" at bounding box center [340, 214] width 598 height 350
click at [352, 267] on td "[DATE]" at bounding box center [340, 266] width 86 height 37
drag, startPoint x: 347, startPoint y: 265, endPoint x: 285, endPoint y: 250, distance: 63.2
click at [285, 250] on tr "6 [GEOGRAPHIC_DATA] [DATE] R$ 473,33 [GEOGRAPHIC_DATA] Ver detalhe Negativar" at bounding box center [340, 266] width 598 height 37
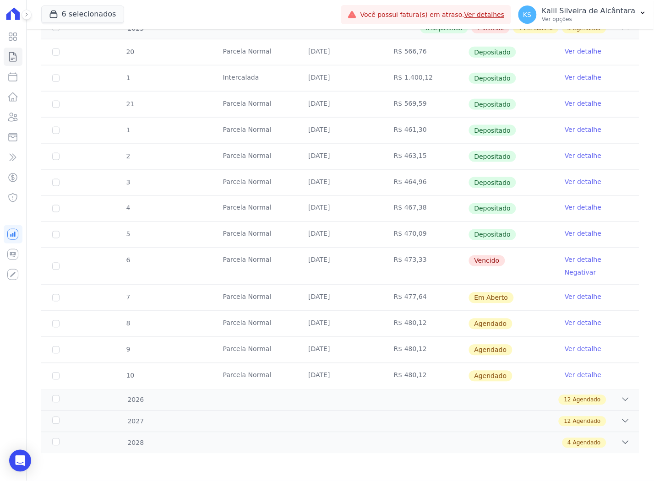
click at [285, 250] on td "Parcela Normal" at bounding box center [255, 266] width 86 height 37
drag, startPoint x: 237, startPoint y: 264, endPoint x: 430, endPoint y: 261, distance: 193.3
click at [430, 261] on tr "6 [GEOGRAPHIC_DATA] [DATE] R$ 473,33 [GEOGRAPHIC_DATA] Ver detalhe Negativar" at bounding box center [340, 266] width 598 height 37
click at [278, 252] on td "Parcela Normal" at bounding box center [255, 266] width 86 height 37
